Goal: Information Seeking & Learning: Learn about a topic

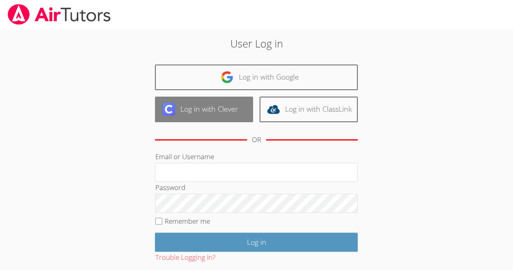
click at [237, 114] on link "Log in with Clever" at bounding box center [204, 110] width 98 height 26
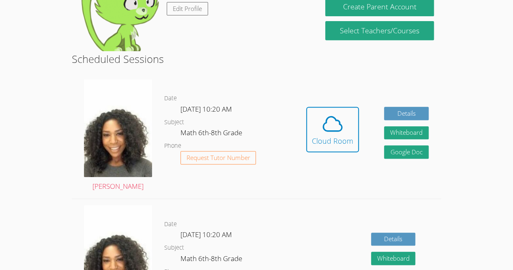
scroll to position [167, 0]
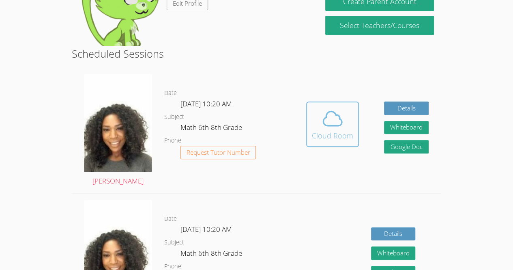
click at [338, 137] on div "Cloud Room" at bounding box center [332, 135] width 41 height 11
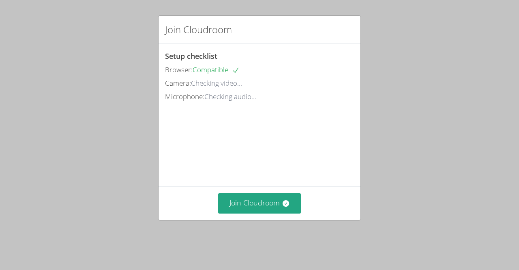
click at [280, 170] on video at bounding box center [226, 139] width 122 height 61
click at [264, 204] on div "Join Cloudroom" at bounding box center [260, 202] width 202 height 33
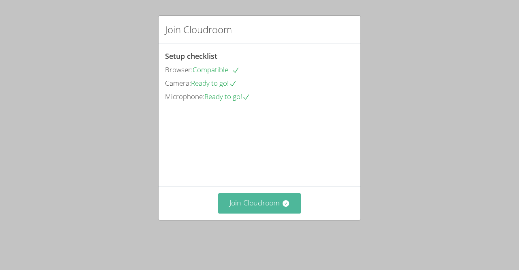
click at [268, 211] on button "Join Cloudroom" at bounding box center [259, 203] width 83 height 20
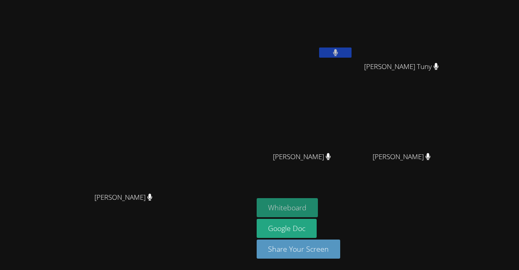
click at [318, 216] on button "Whiteboard" at bounding box center [287, 207] width 61 height 19
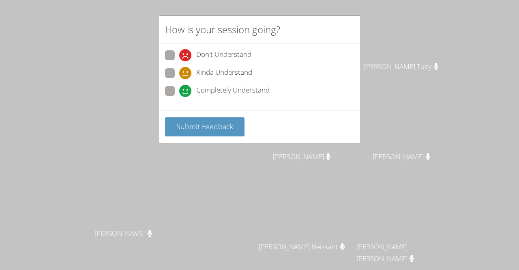
click at [215, 91] on span "Completely Understand" at bounding box center [232, 91] width 73 height 12
click at [186, 91] on input "Completely Understand" at bounding box center [182, 89] width 7 height 7
radio input "true"
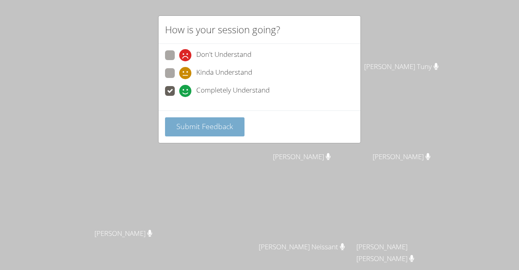
click at [209, 121] on span "Submit Feedback" at bounding box center [205, 126] width 57 height 10
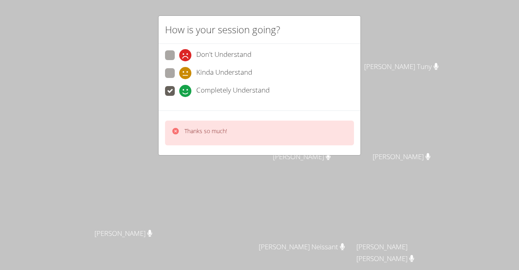
click at [207, 129] on p "Thanks so much!" at bounding box center [206, 131] width 43 height 8
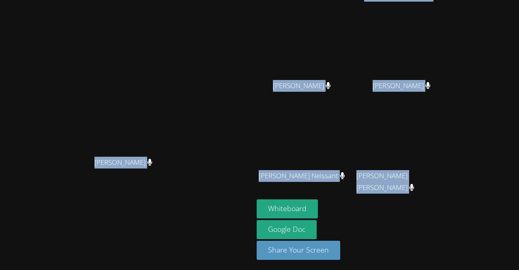
drag, startPoint x: 207, startPoint y: 129, endPoint x: 220, endPoint y: 135, distance: 13.8
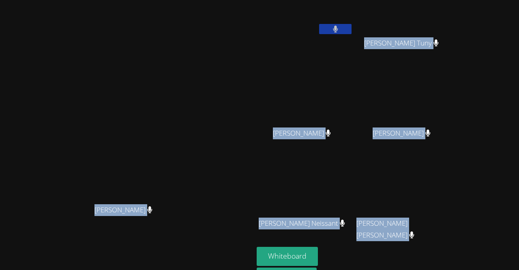
scroll to position [0, 0]
